Goal: Navigation & Orientation: Find specific page/section

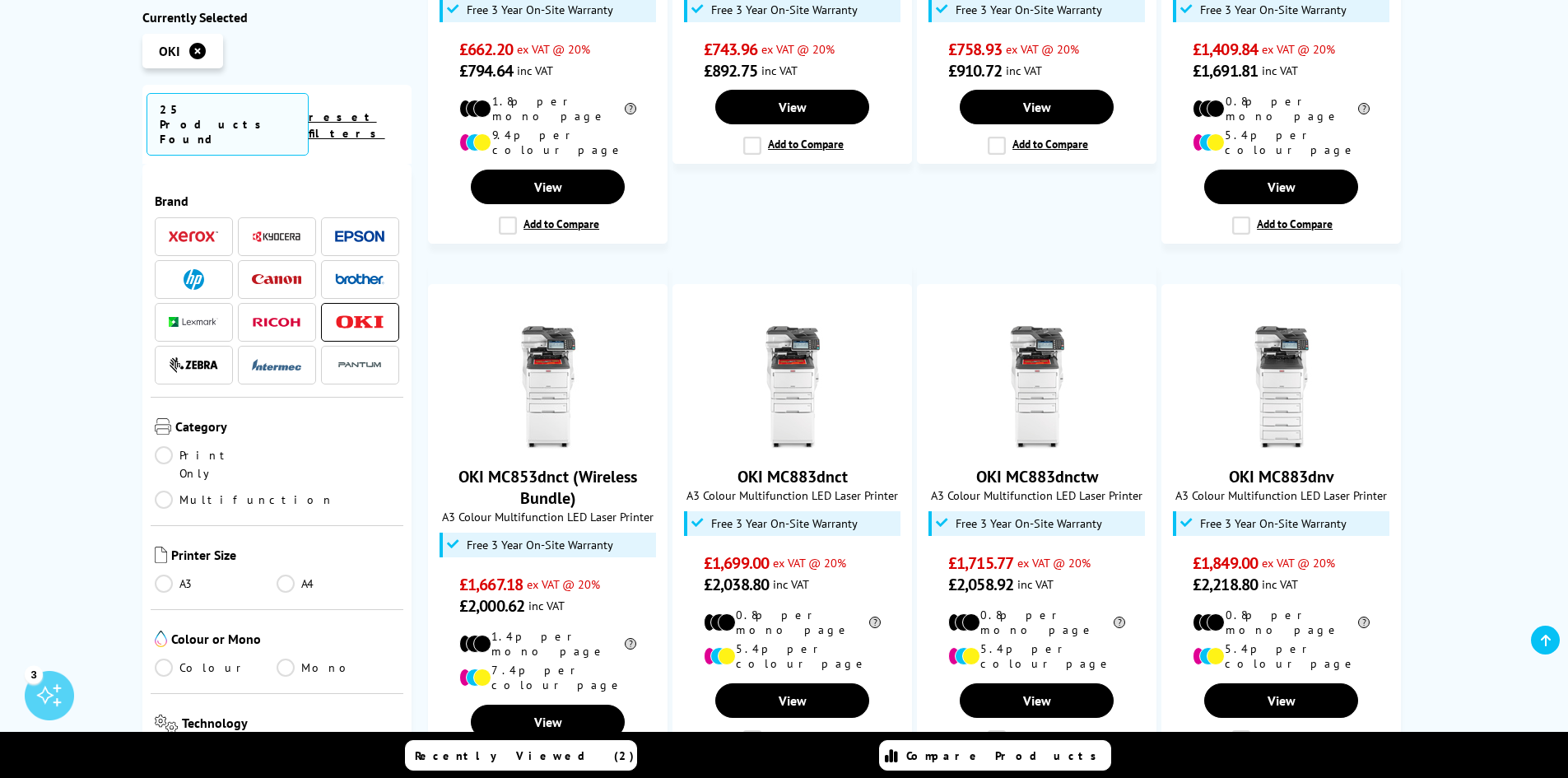
scroll to position [1565, 0]
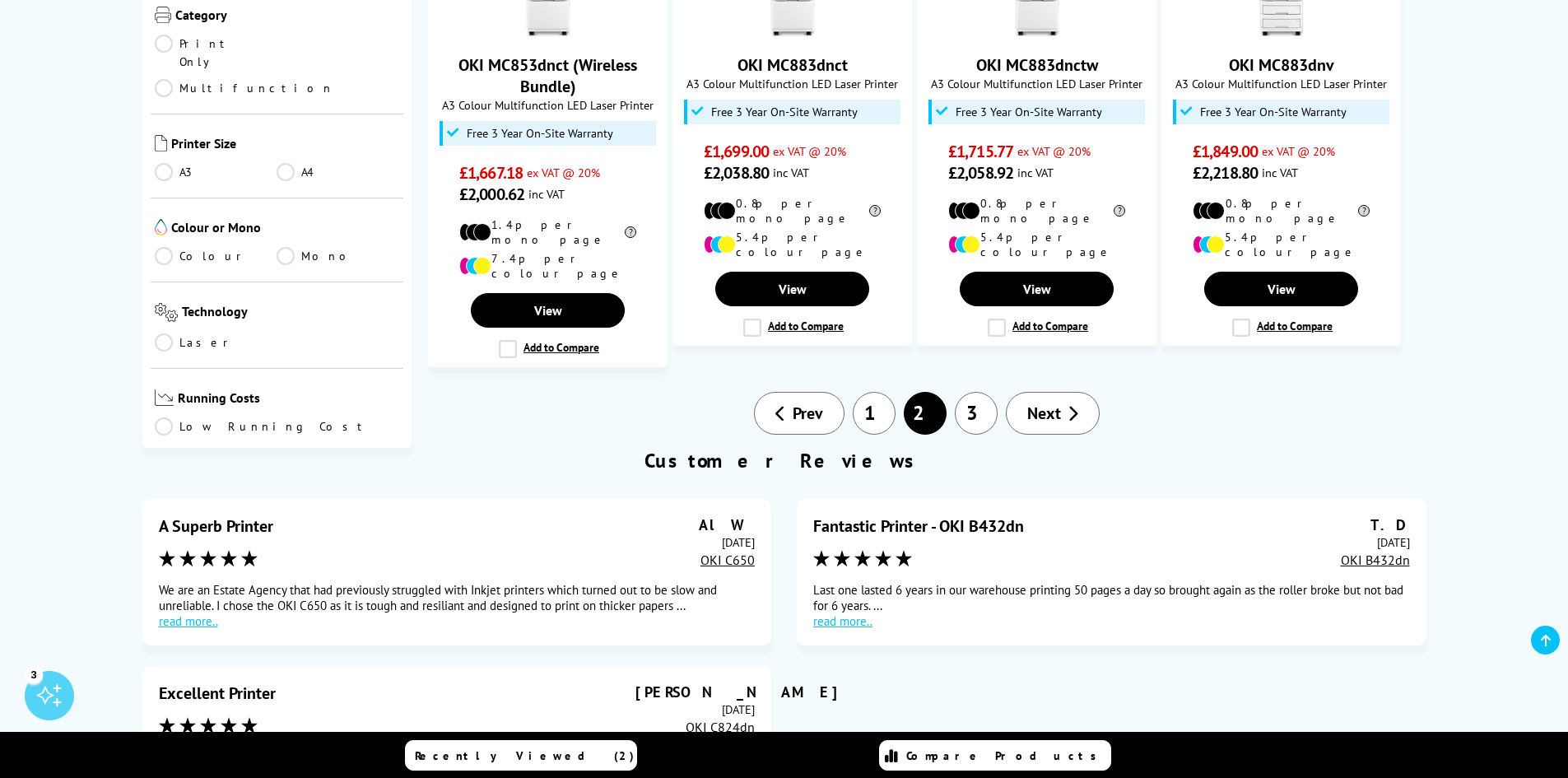
click at [978, 392] on link "3" at bounding box center [977, 414] width 43 height 43
